Goal: Find specific page/section: Find specific page/section

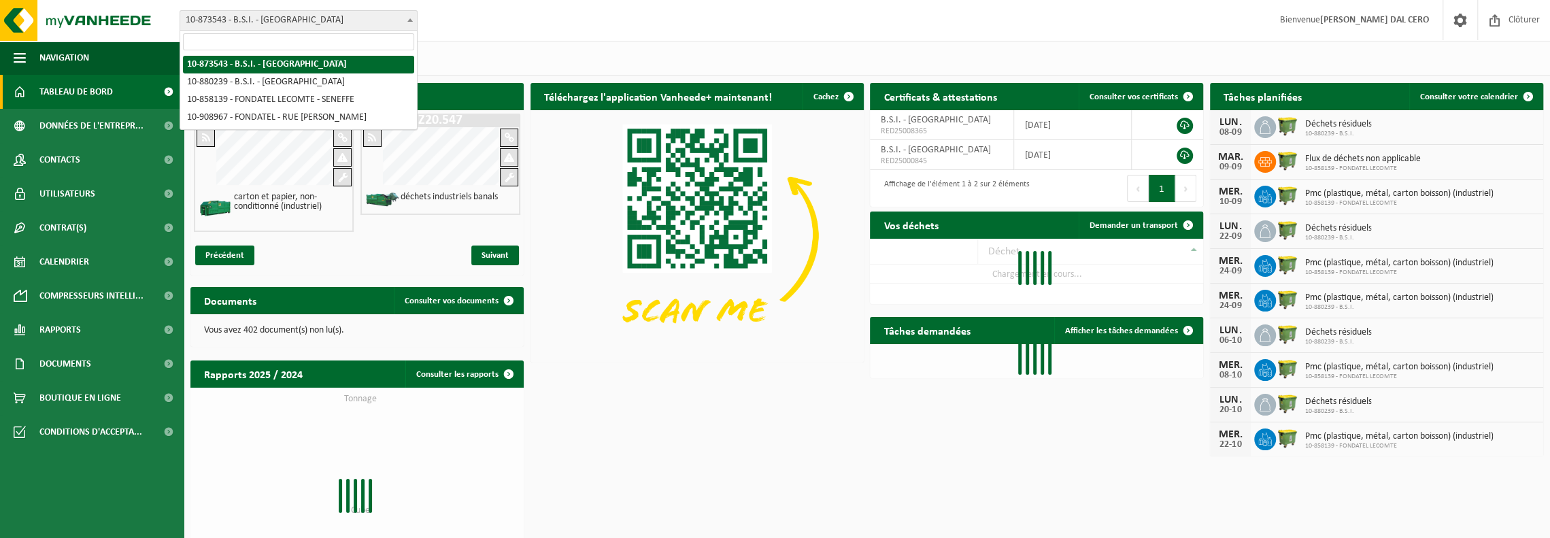
click at [369, 18] on span "10-873543 - B.S.I. - [GEOGRAPHIC_DATA]" at bounding box center [298, 20] width 237 height 19
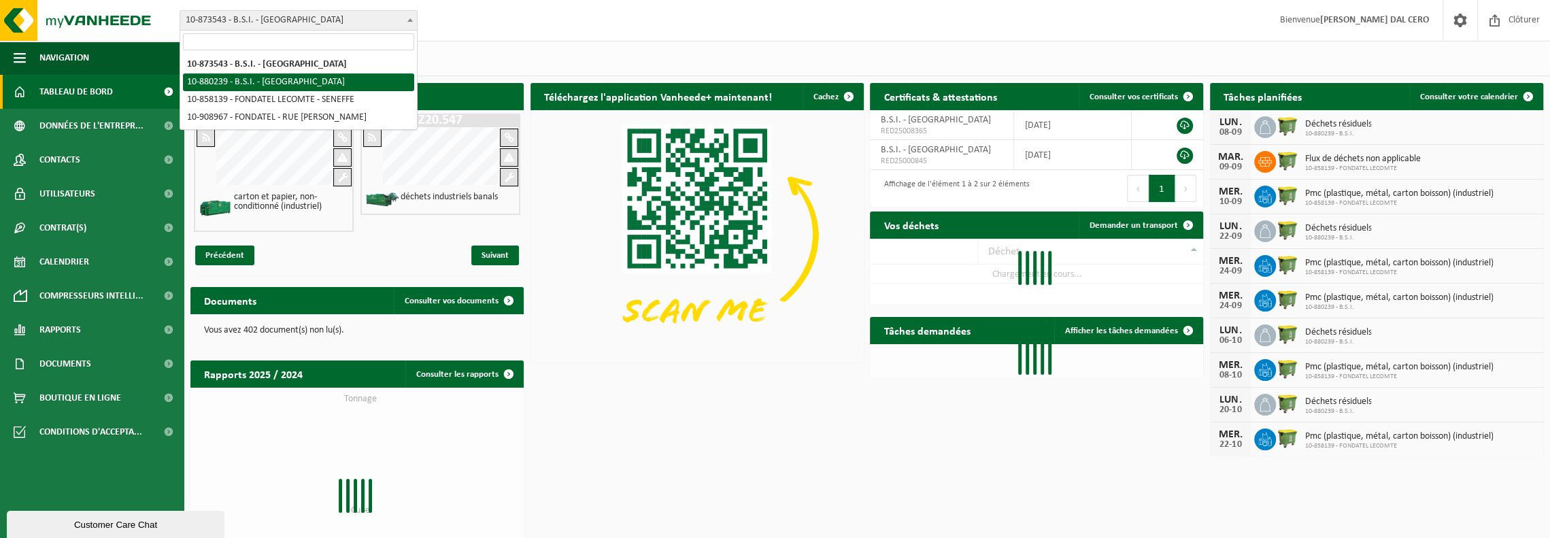
select select "109272"
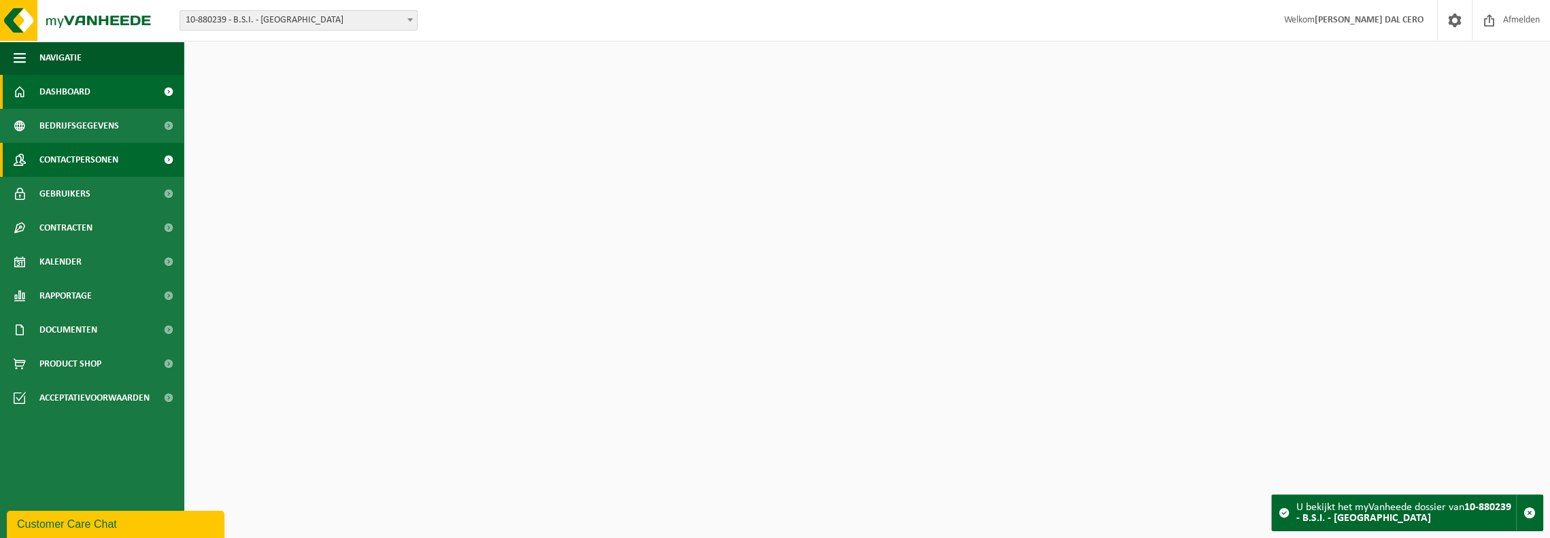
drag, startPoint x: 0, startPoint y: 0, endPoint x: 82, endPoint y: 160, distance: 179.8
click at [82, 160] on span "Contactpersonen" at bounding box center [78, 160] width 79 height 34
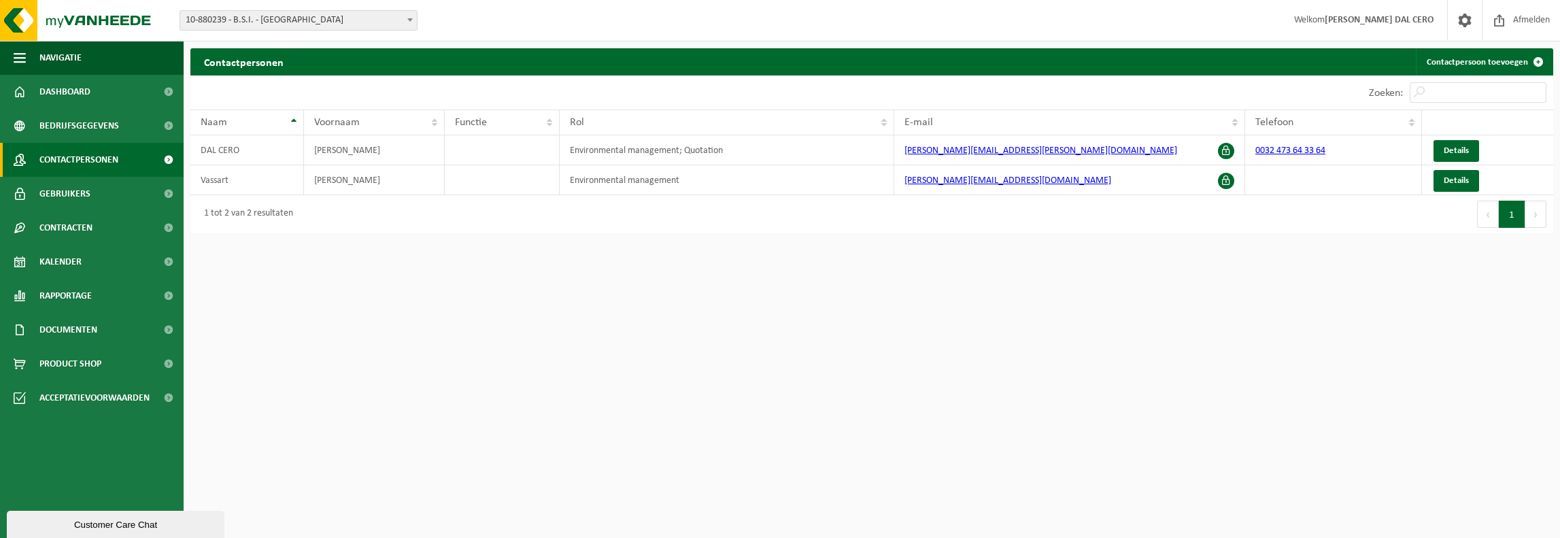
click at [341, 19] on span "10-880239 - B.S.I. - [GEOGRAPHIC_DATA]" at bounding box center [298, 20] width 237 height 19
